Goal: Information Seeking & Learning: Learn about a topic

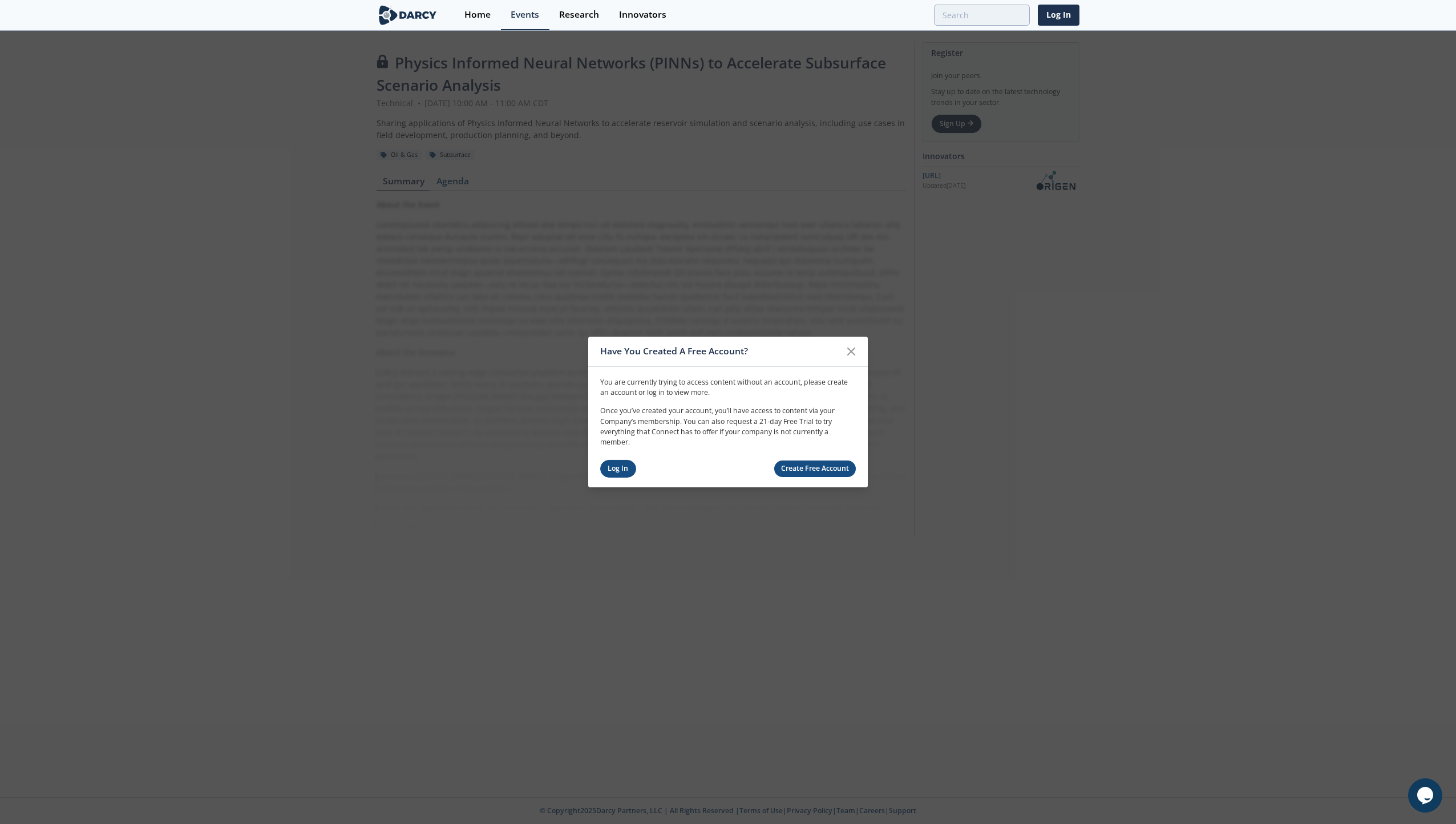
click at [621, 467] on link "Log In" at bounding box center [618, 469] width 36 height 18
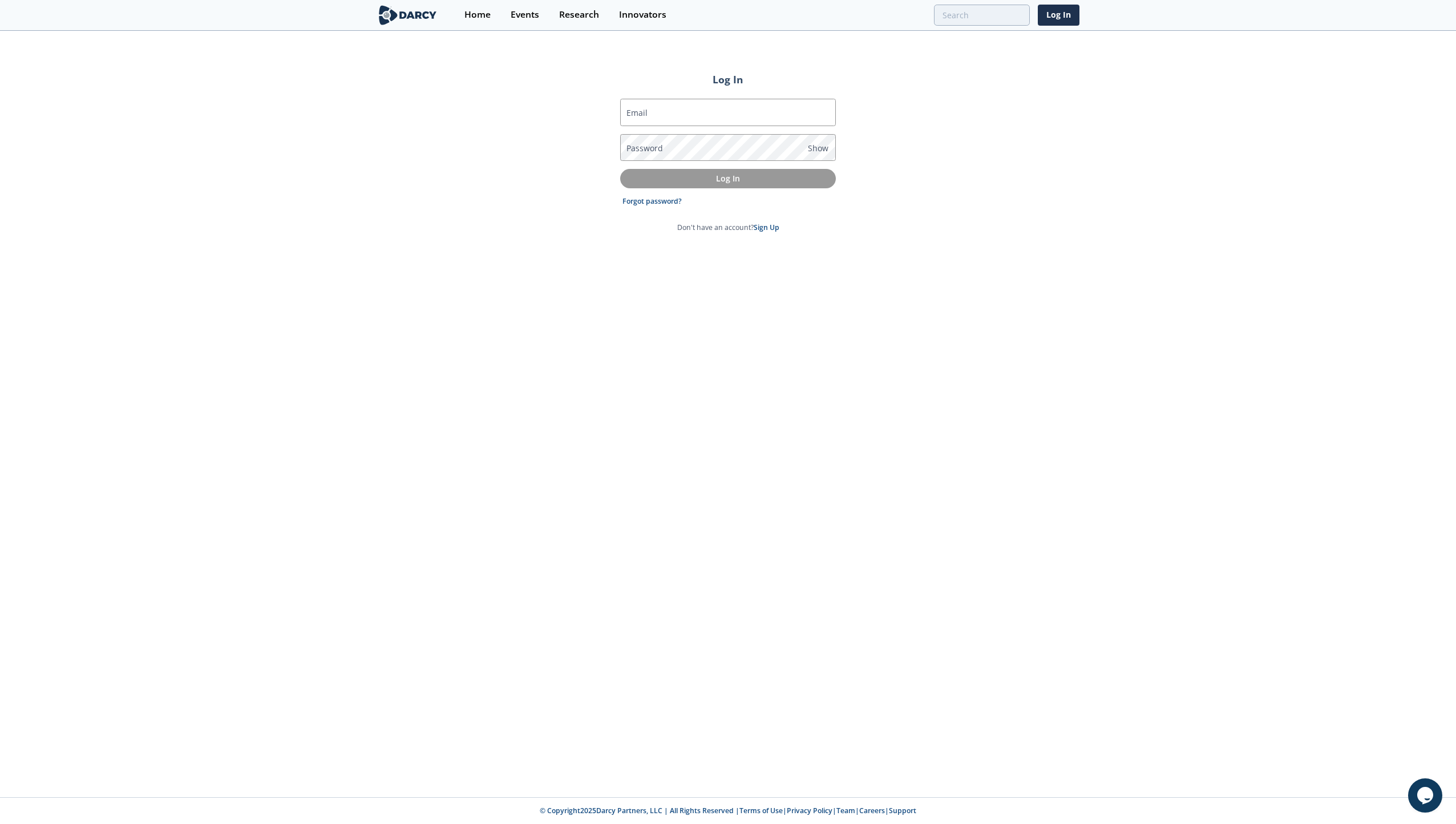
type input "[PERSON_NAME][EMAIL_ADDRESS][DOMAIN_NAME]"
click at [759, 177] on p "Log In" at bounding box center [728, 178] width 200 height 12
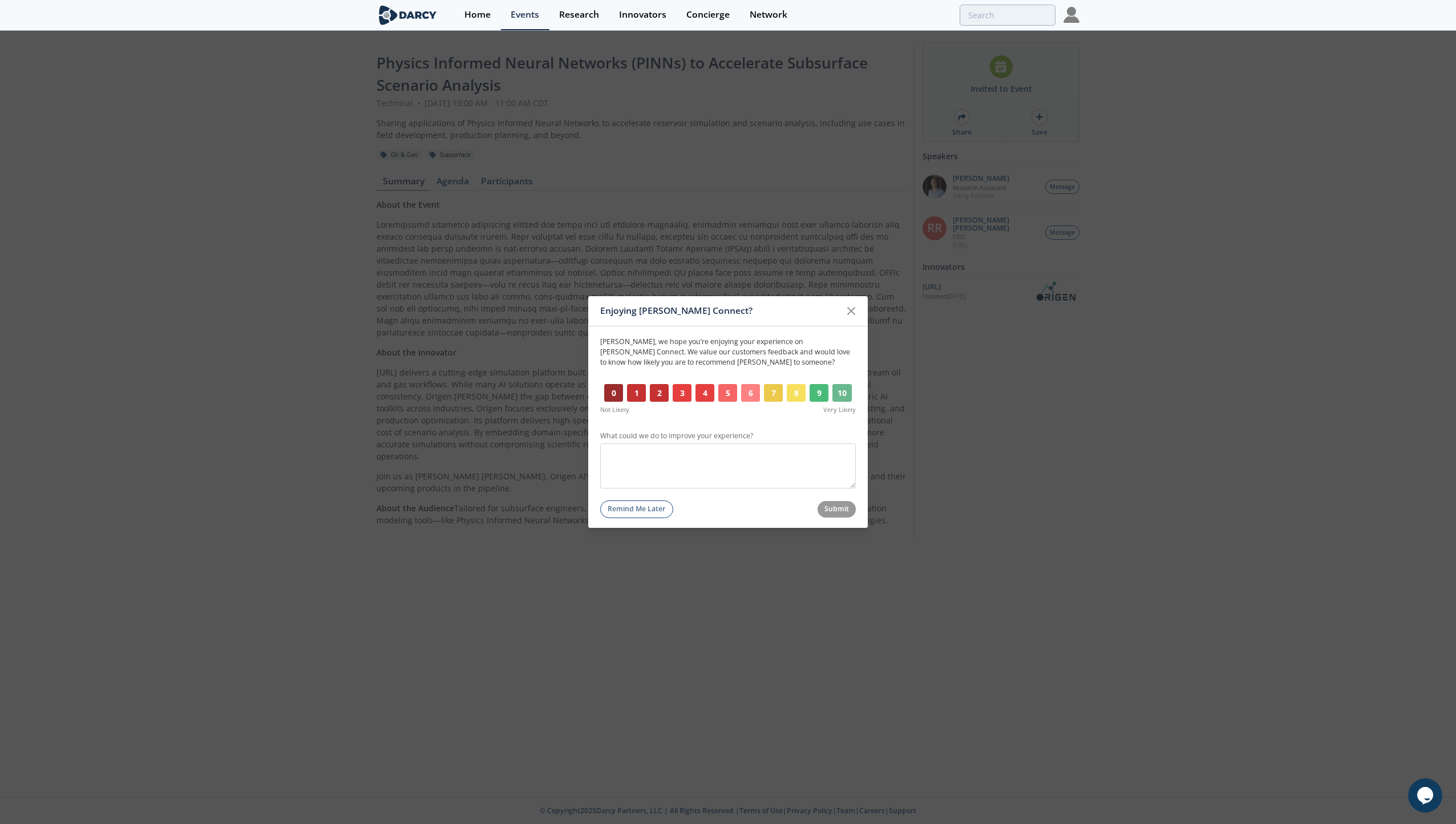
click at [843, 387] on button "10" at bounding box center [842, 393] width 20 height 18
click at [854, 310] on icon at bounding box center [851, 310] width 14 height 14
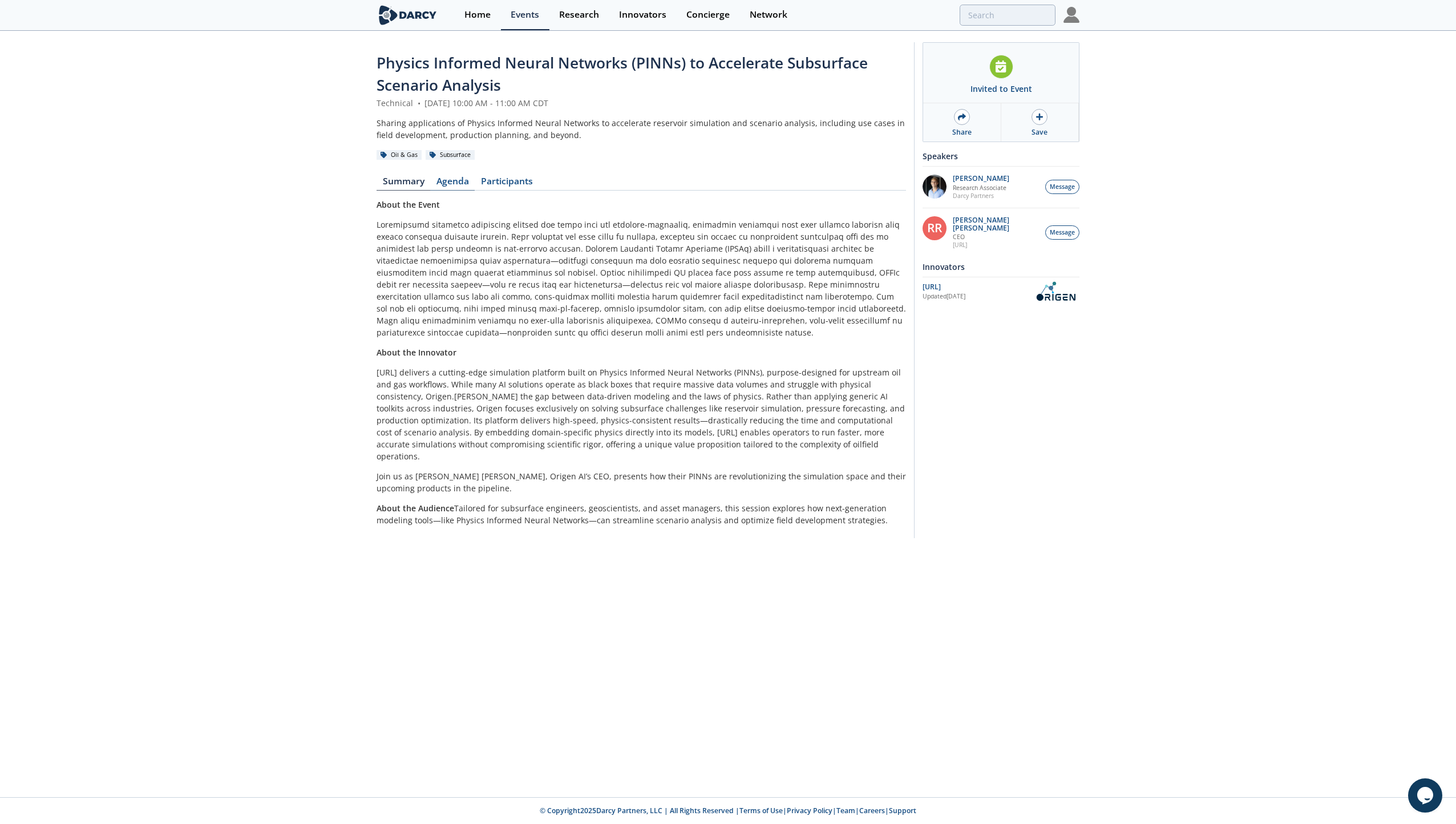
click at [462, 183] on link "Agenda" at bounding box center [452, 184] width 44 height 14
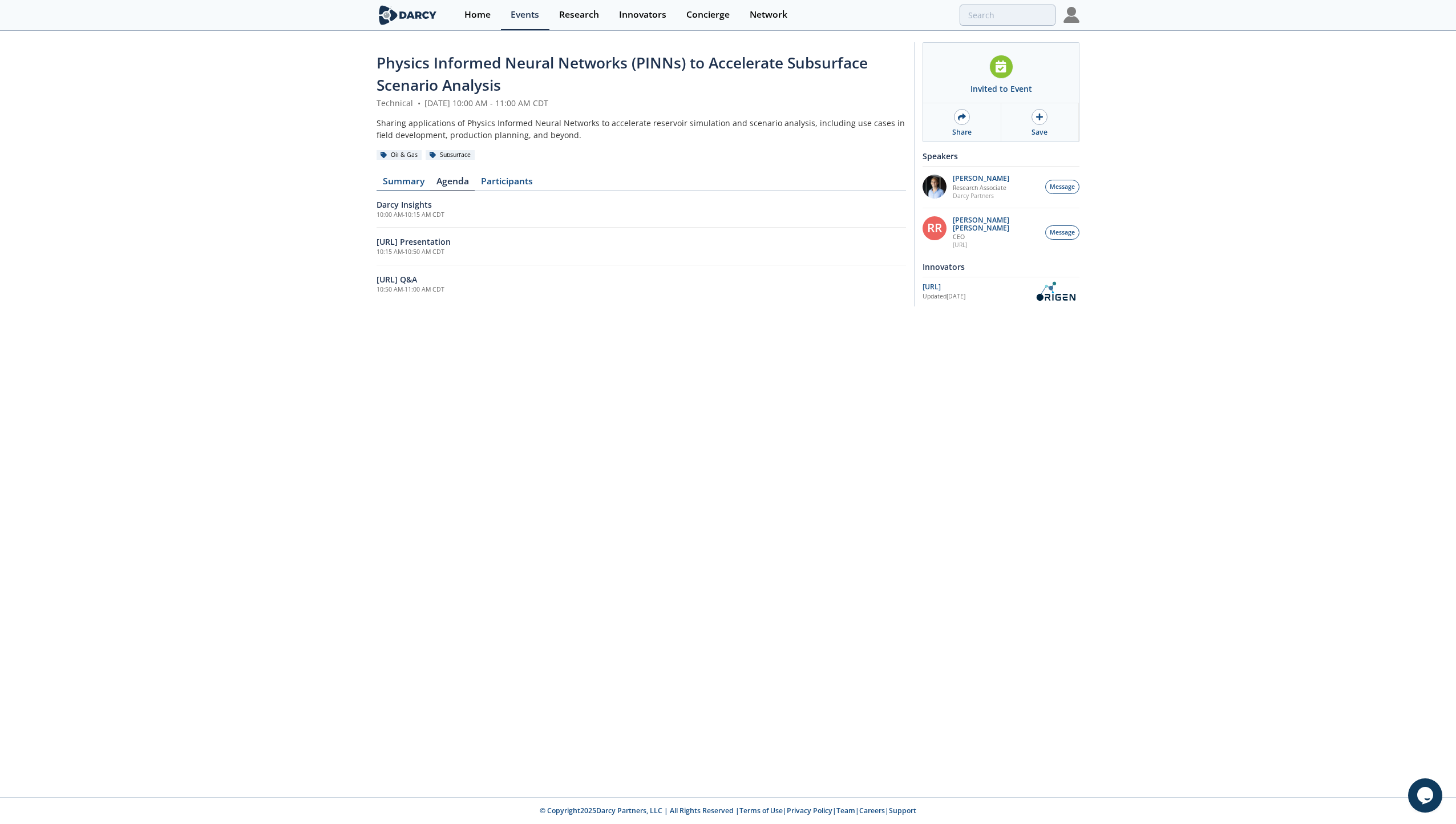
click at [421, 183] on link "Summary" at bounding box center [404, 184] width 53 height 14
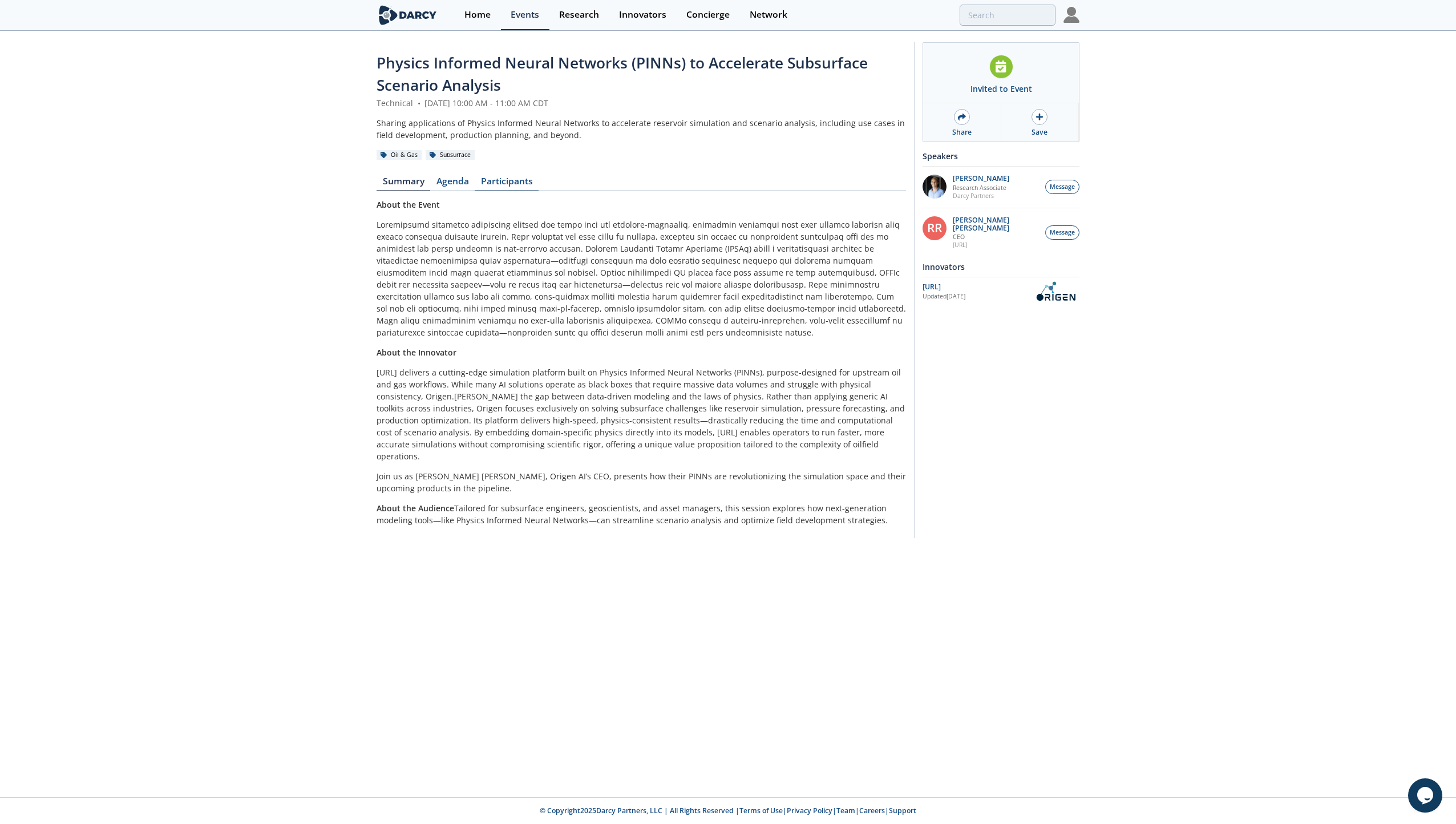
click at [497, 182] on link "Participants" at bounding box center [506, 184] width 64 height 14
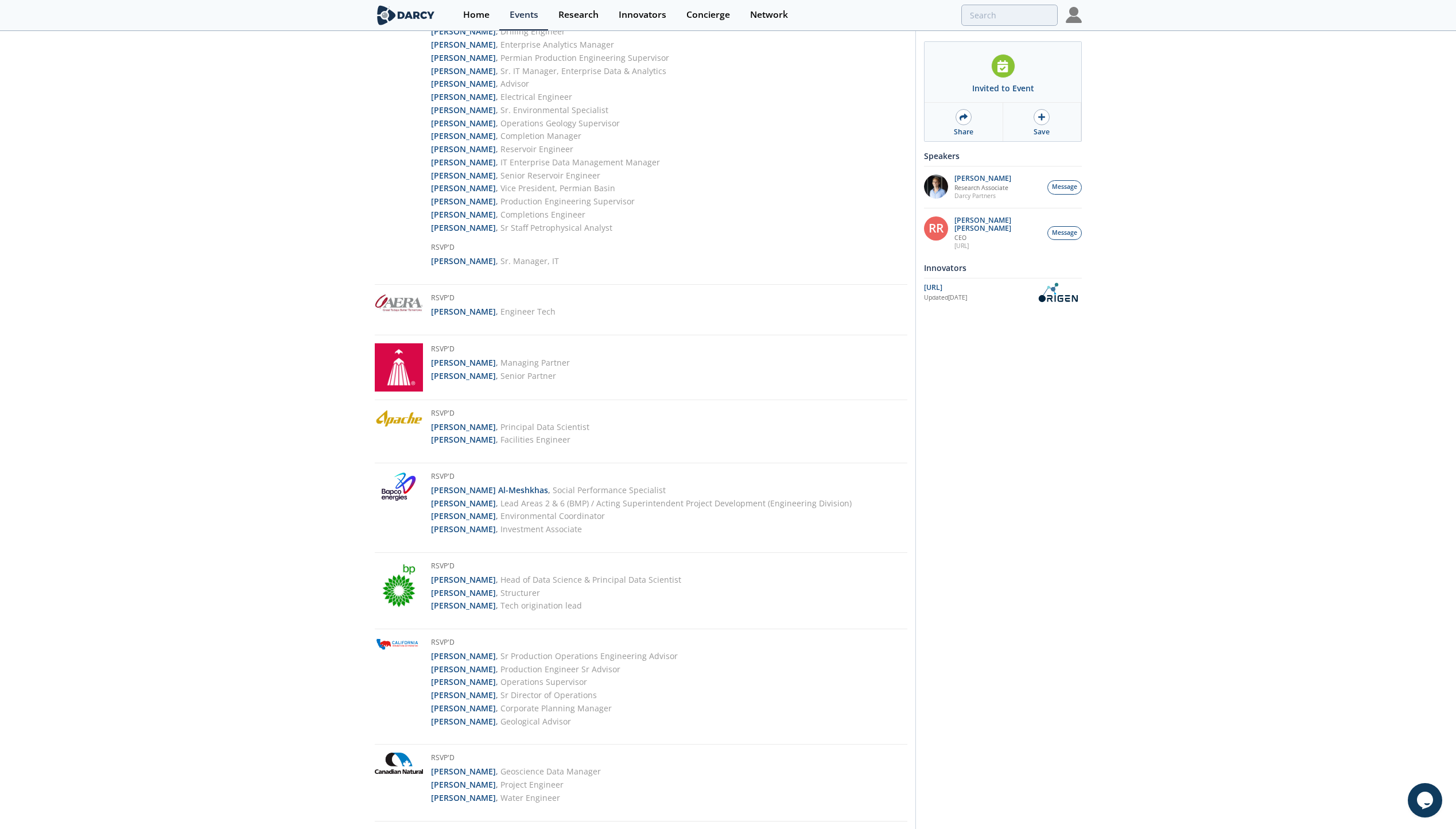
scroll to position [155, 0]
